Goal: Navigation & Orientation: Find specific page/section

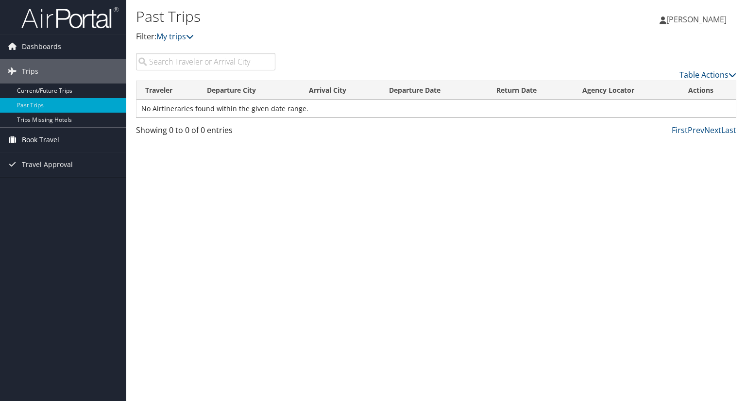
click at [43, 139] on span "Book Travel" at bounding box center [40, 140] width 37 height 24
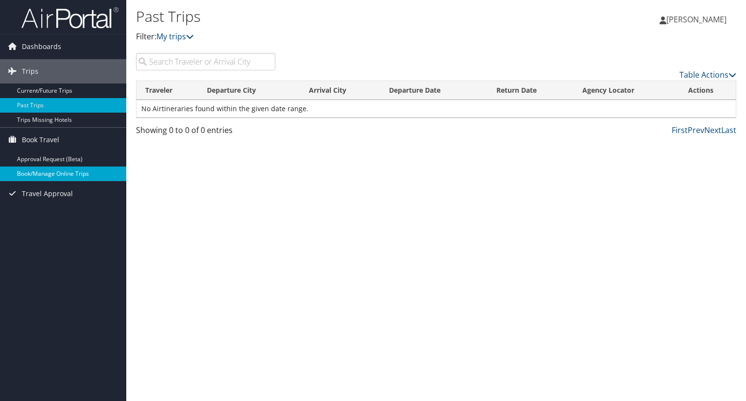
click at [60, 171] on link "Book/Manage Online Trips" at bounding box center [63, 174] width 126 height 15
